Goal: Check status: Check status

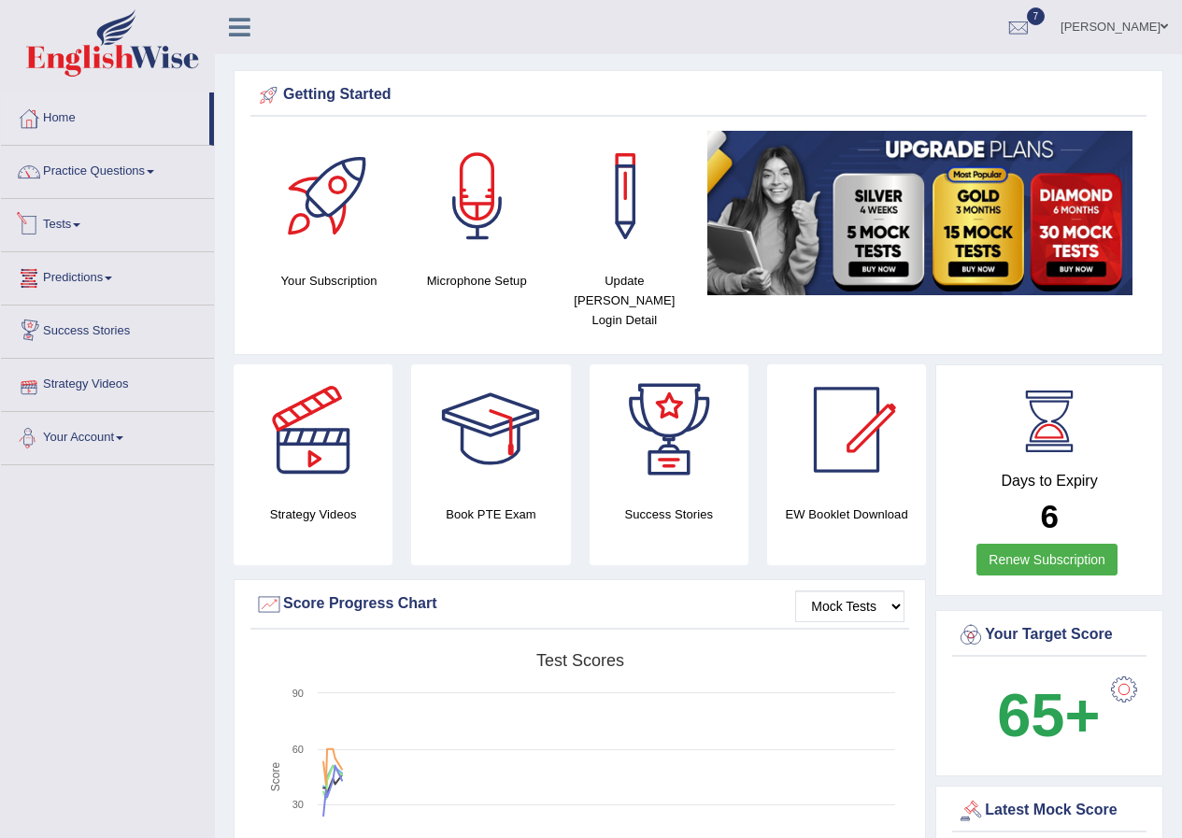
click at [80, 226] on span at bounding box center [76, 225] width 7 height 4
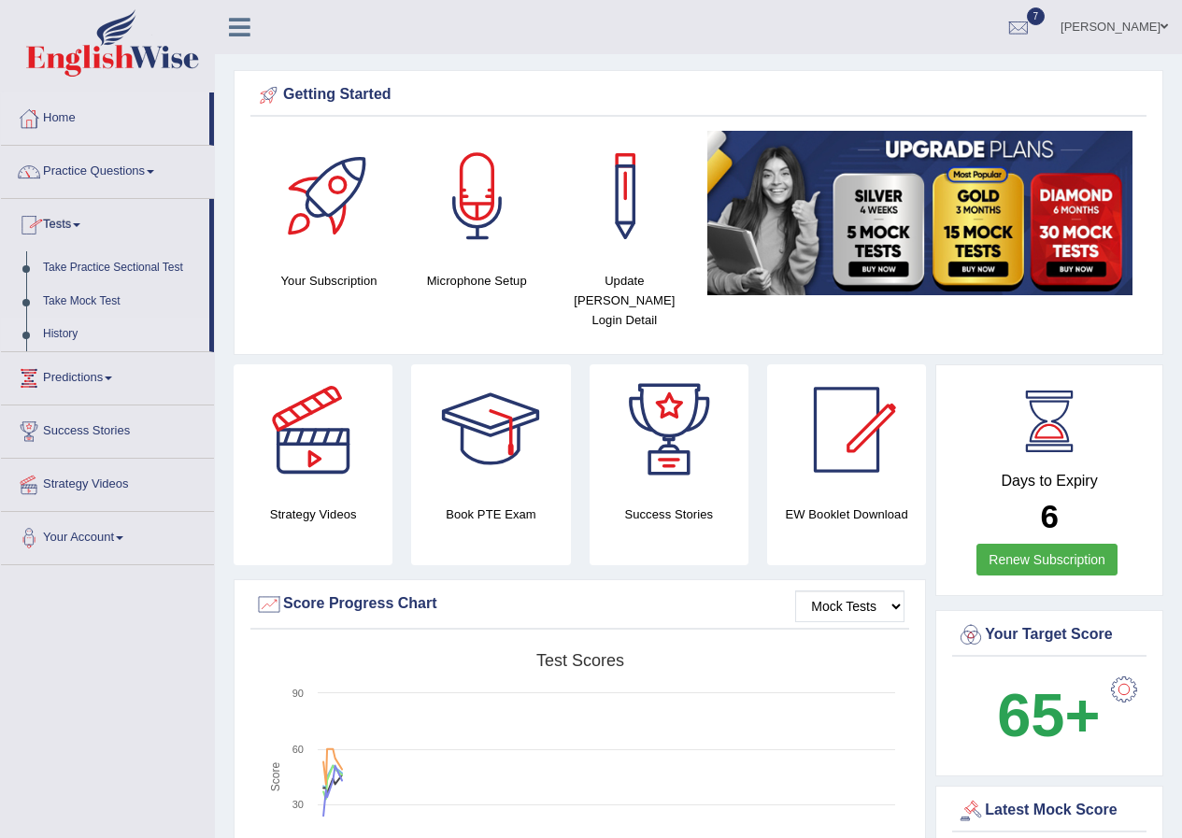
click at [71, 327] on link "History" at bounding box center [122, 335] width 175 height 34
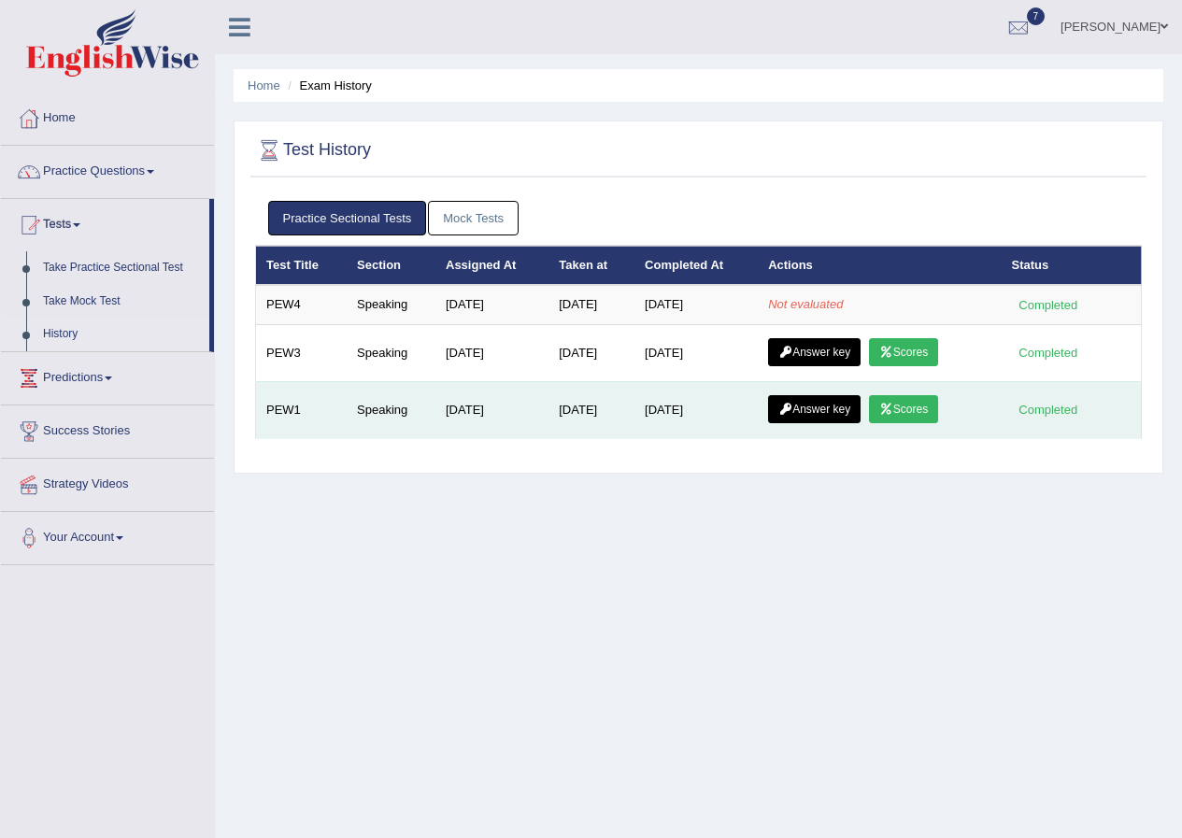
click at [917, 413] on link "Scores" at bounding box center [903, 409] width 69 height 28
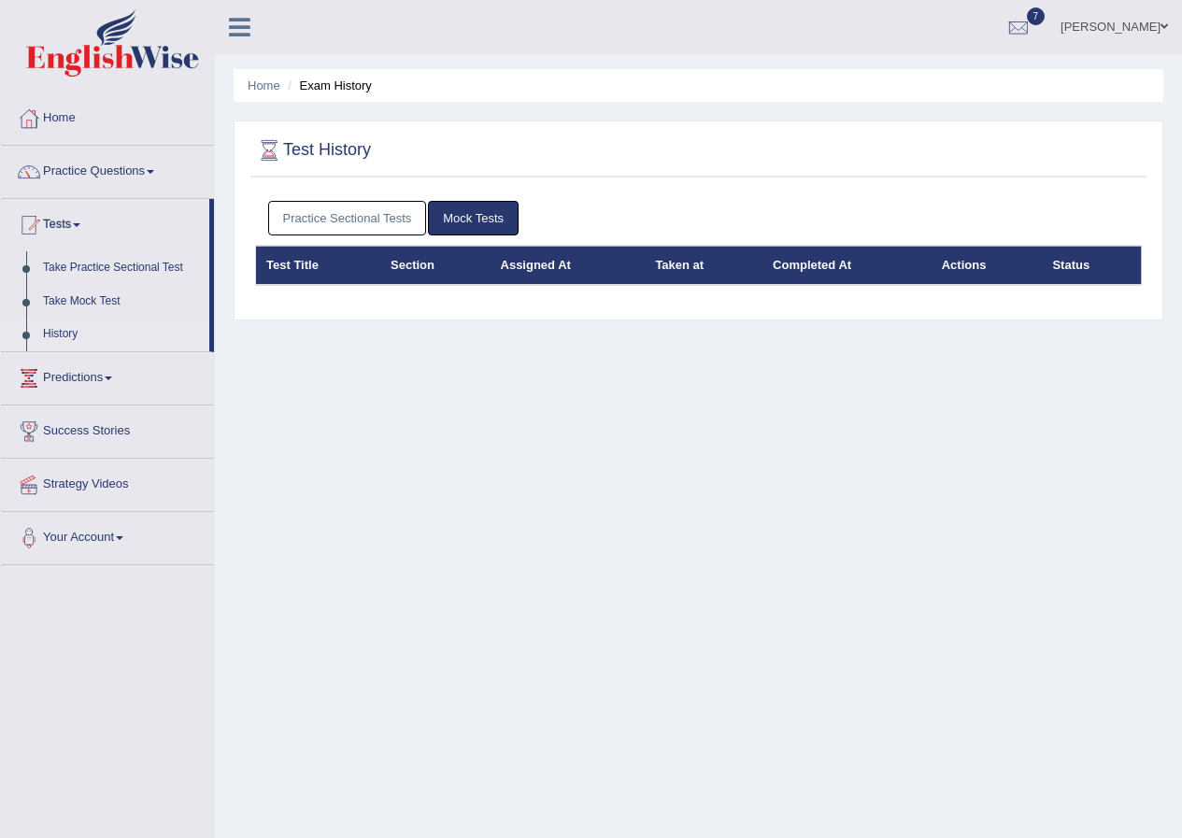
click at [393, 209] on link "Practice Sectional Tests" at bounding box center [347, 218] width 159 height 35
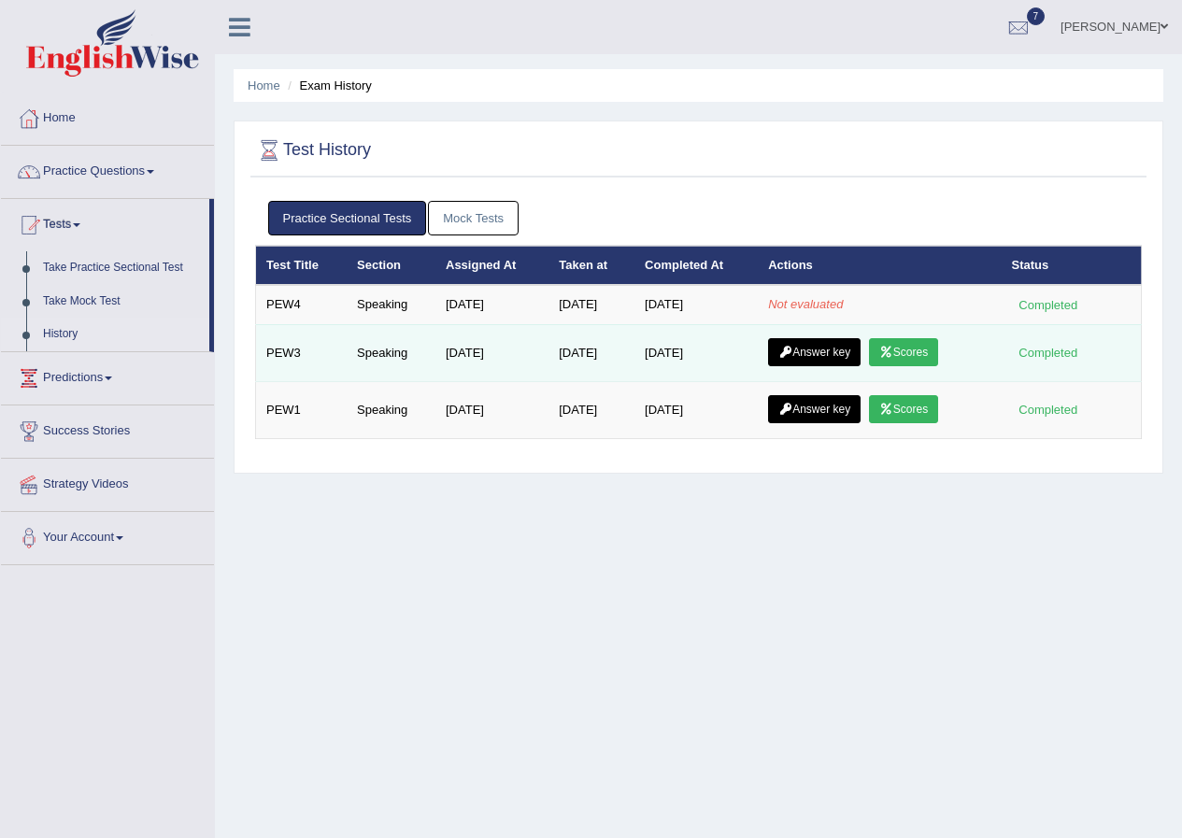
click at [931, 356] on link "Scores" at bounding box center [903, 352] width 69 height 28
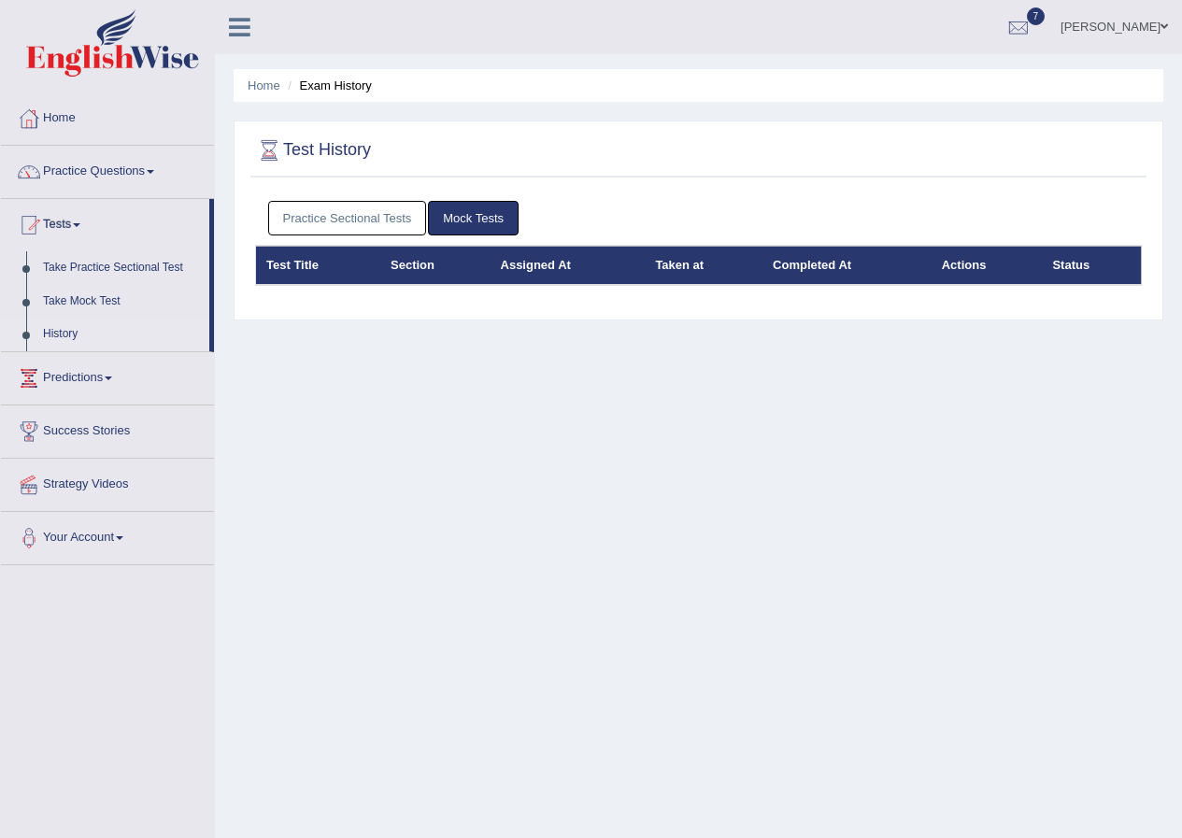
click at [378, 201] on link "Practice Sectional Tests" at bounding box center [347, 218] width 159 height 35
click at [381, 216] on link "Practice Sectional Tests" at bounding box center [347, 218] width 159 height 35
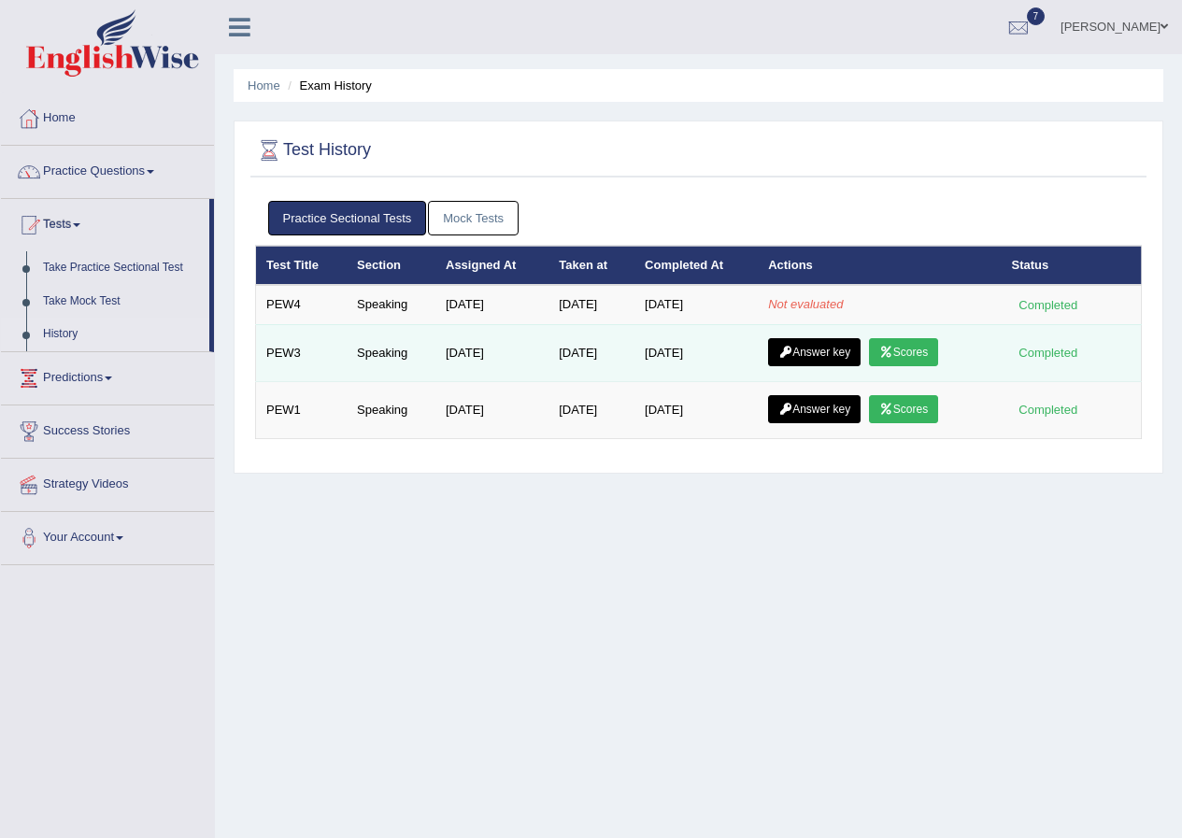
click at [836, 339] on link "Answer key" at bounding box center [814, 352] width 93 height 28
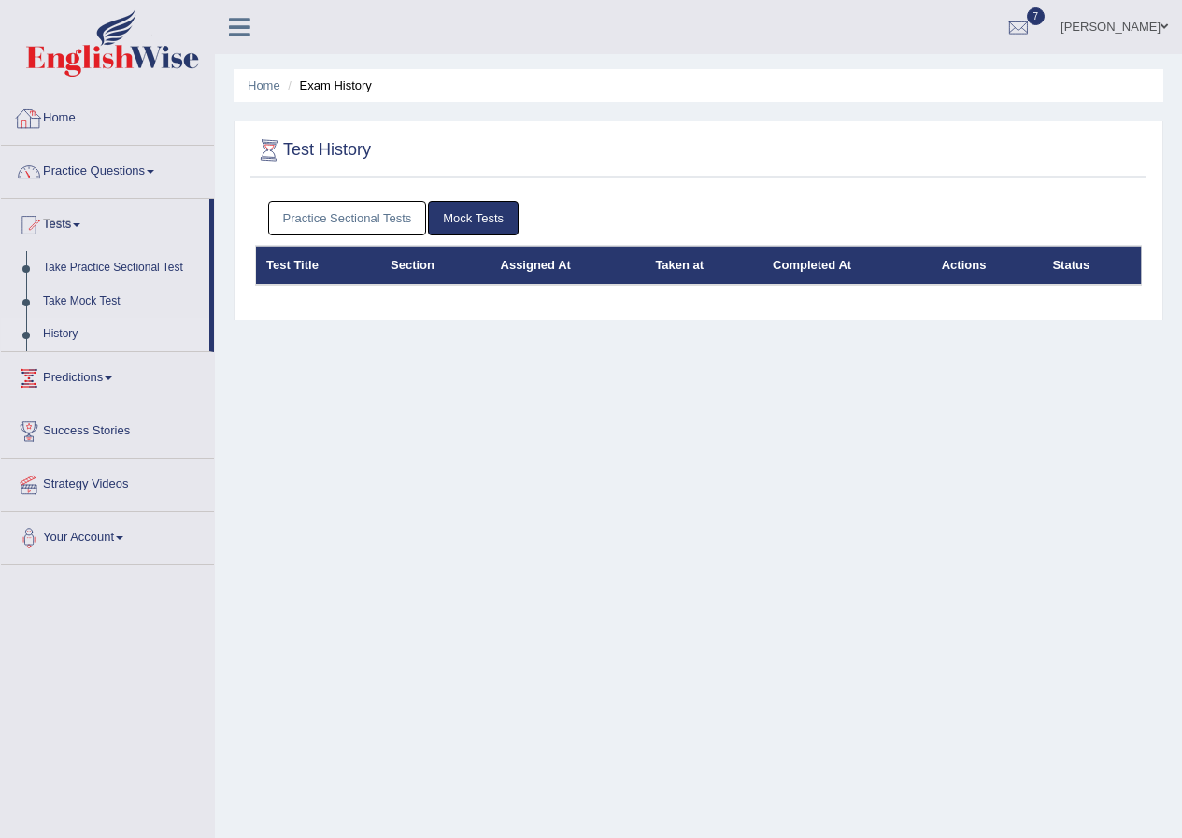
click at [302, 208] on link "Practice Sectional Tests" at bounding box center [347, 218] width 159 height 35
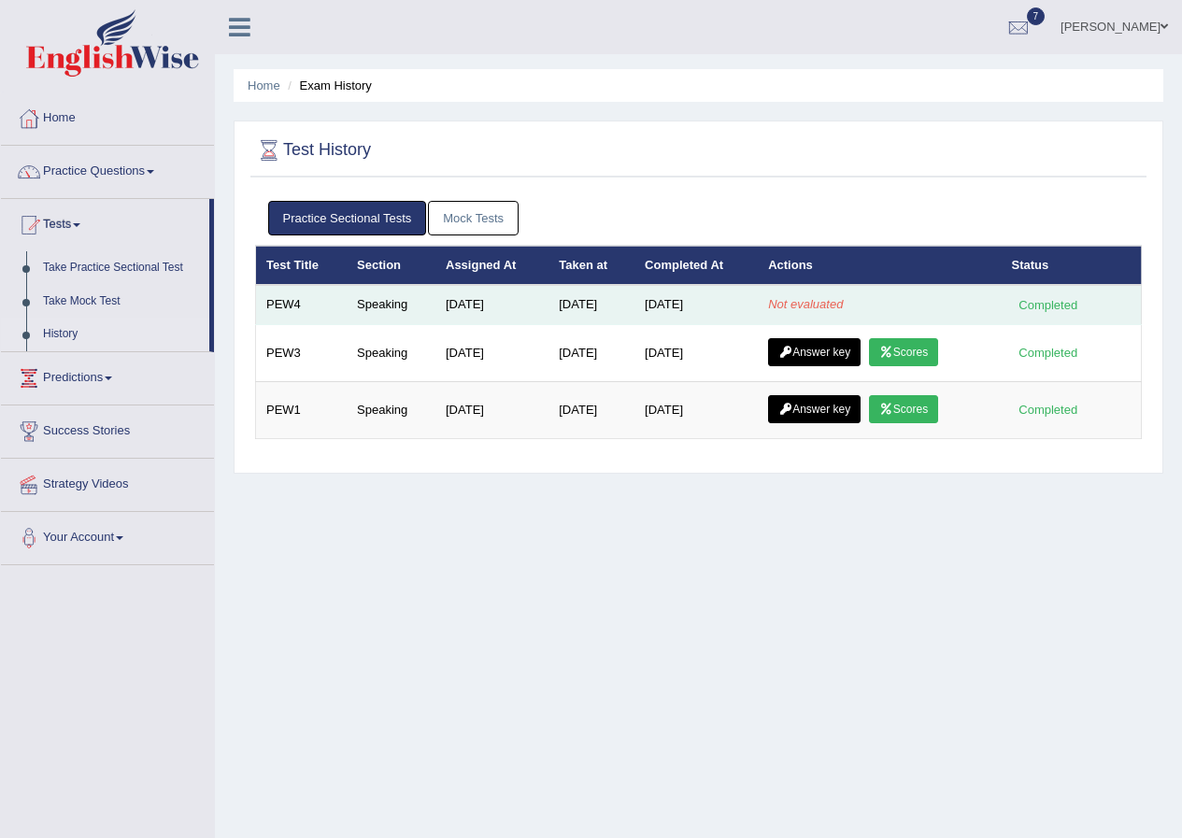
click at [1067, 306] on div "Completed" at bounding box center [1048, 305] width 73 height 20
